Goal: Information Seeking & Learning: Check status

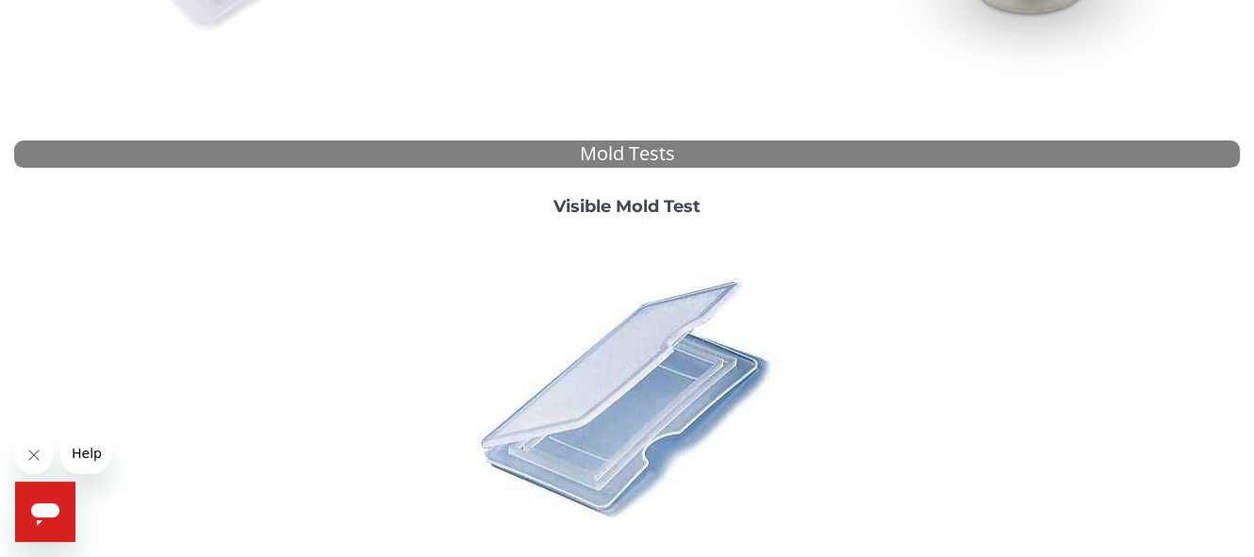
scroll to position [377, 0]
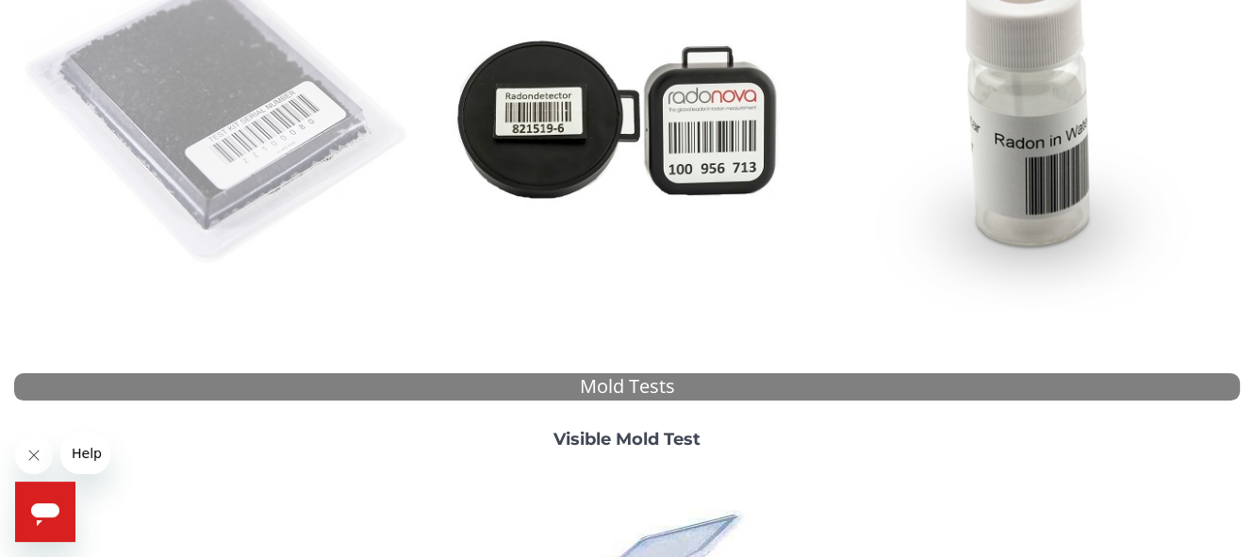
click at [242, 187] on img at bounding box center [218, 116] width 393 height 393
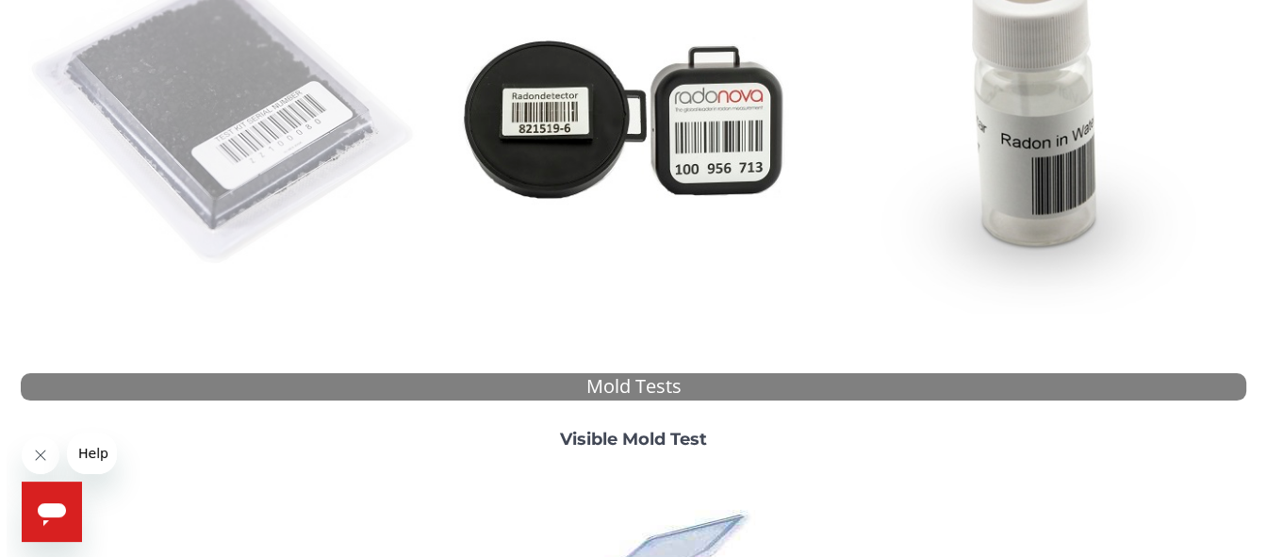
scroll to position [0, 0]
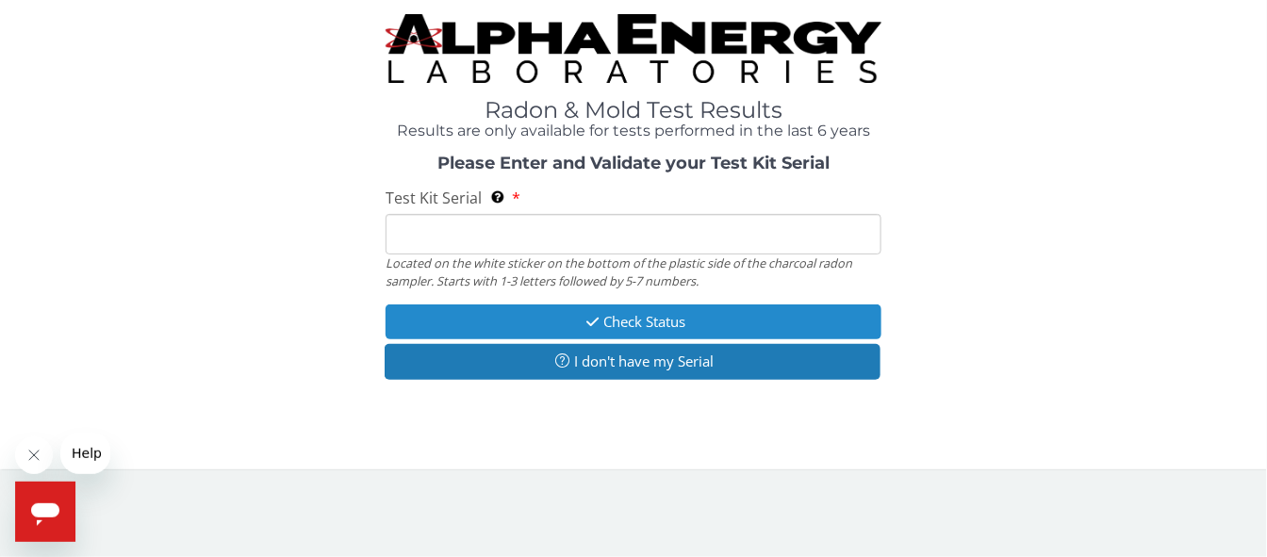
click at [662, 319] on button "Check Status" at bounding box center [634, 321] width 496 height 35
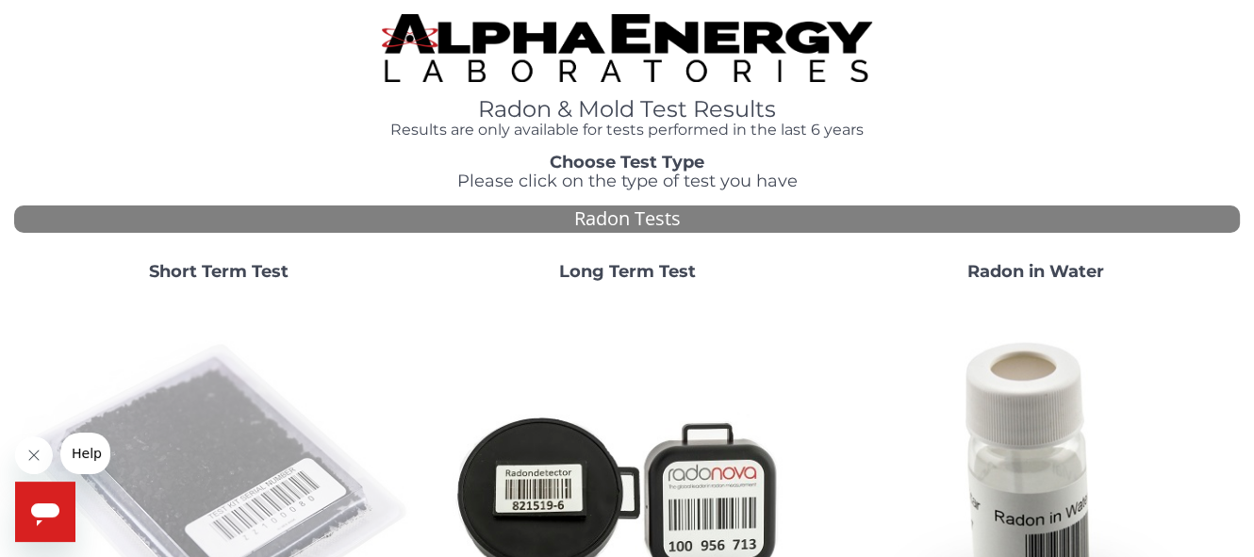
click at [210, 372] on img at bounding box center [218, 493] width 393 height 393
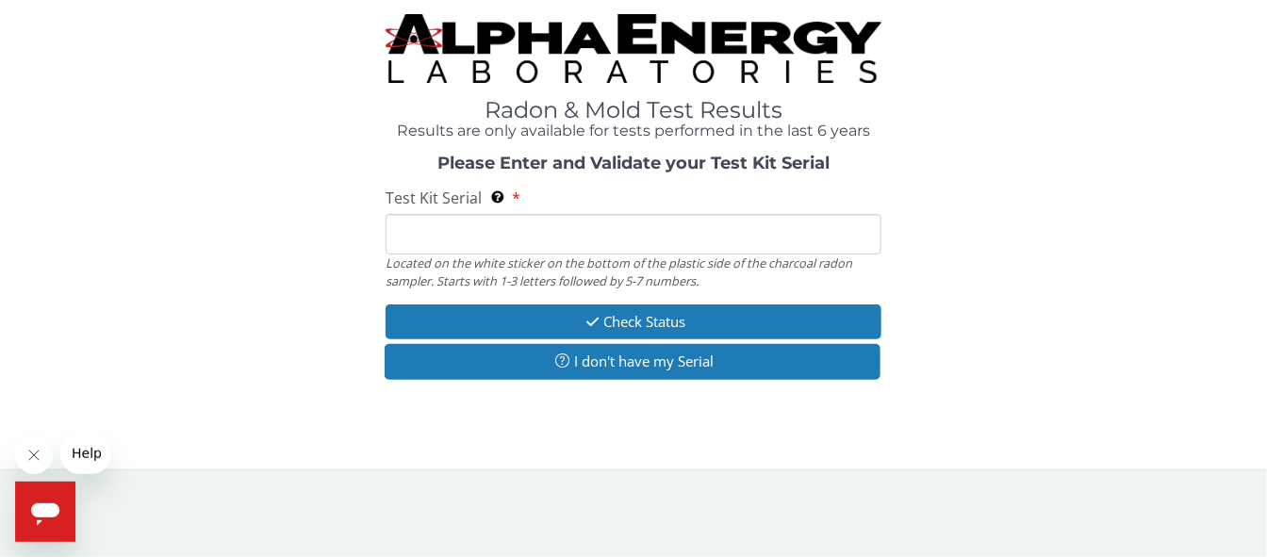
click at [580, 223] on input "Test Kit Serial Located on the white sticker on the bottom of the plastic side …" at bounding box center [634, 234] width 496 height 41
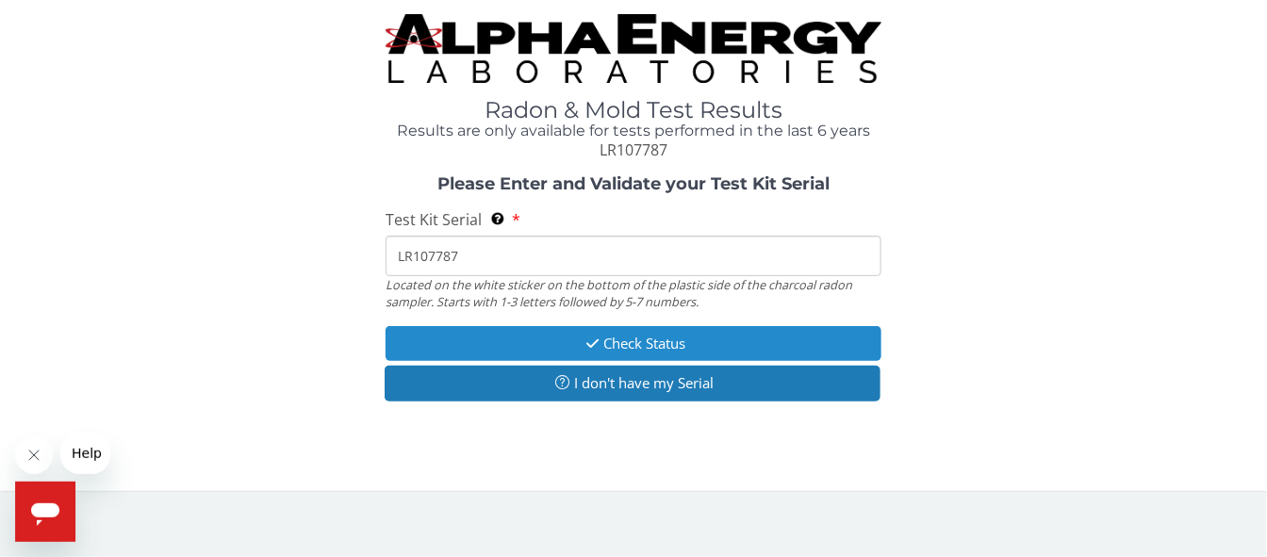
type input "LR107787"
click at [642, 344] on button "Check Status" at bounding box center [634, 343] width 496 height 35
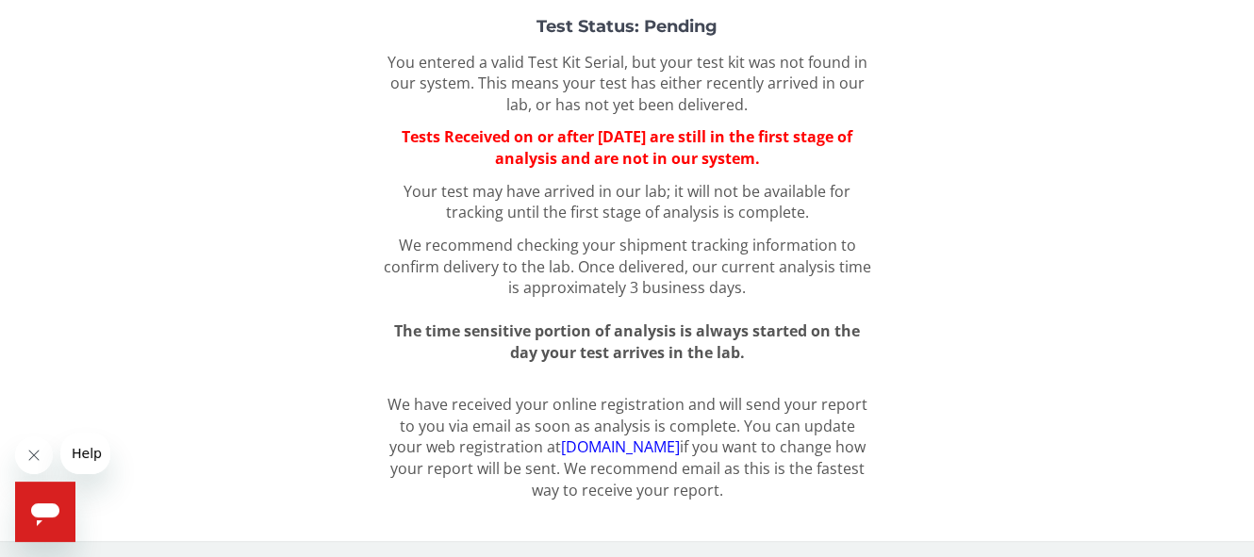
scroll to position [174, 0]
click at [651, 444] on link "[DOMAIN_NAME]" at bounding box center [620, 445] width 119 height 21
